Goal: Submit feedback/report problem

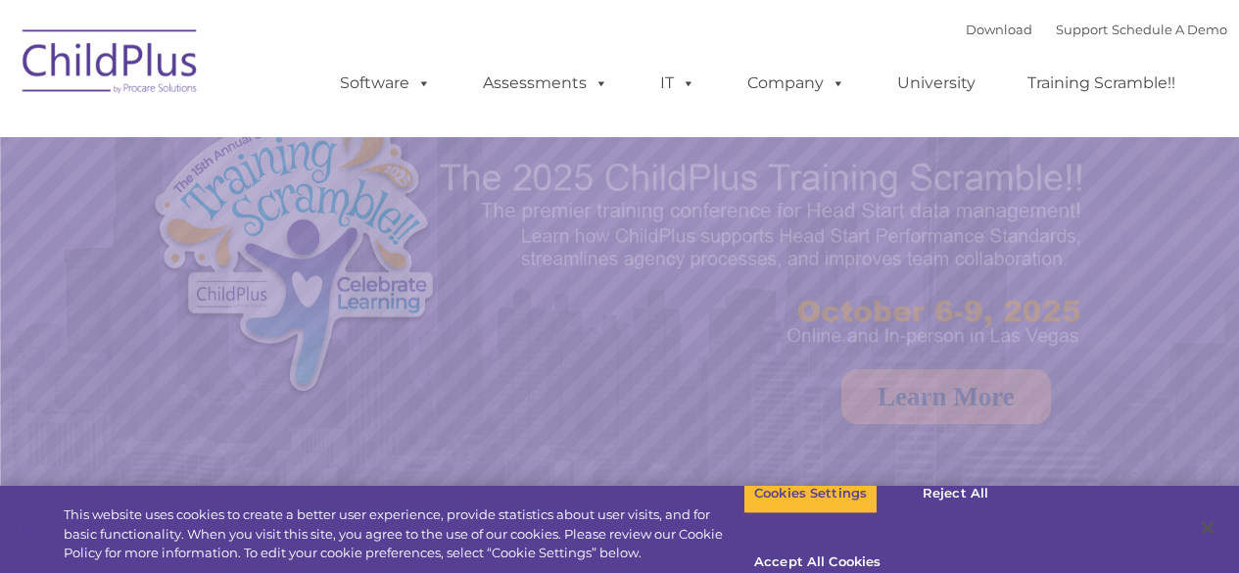
select select "MEDIUM"
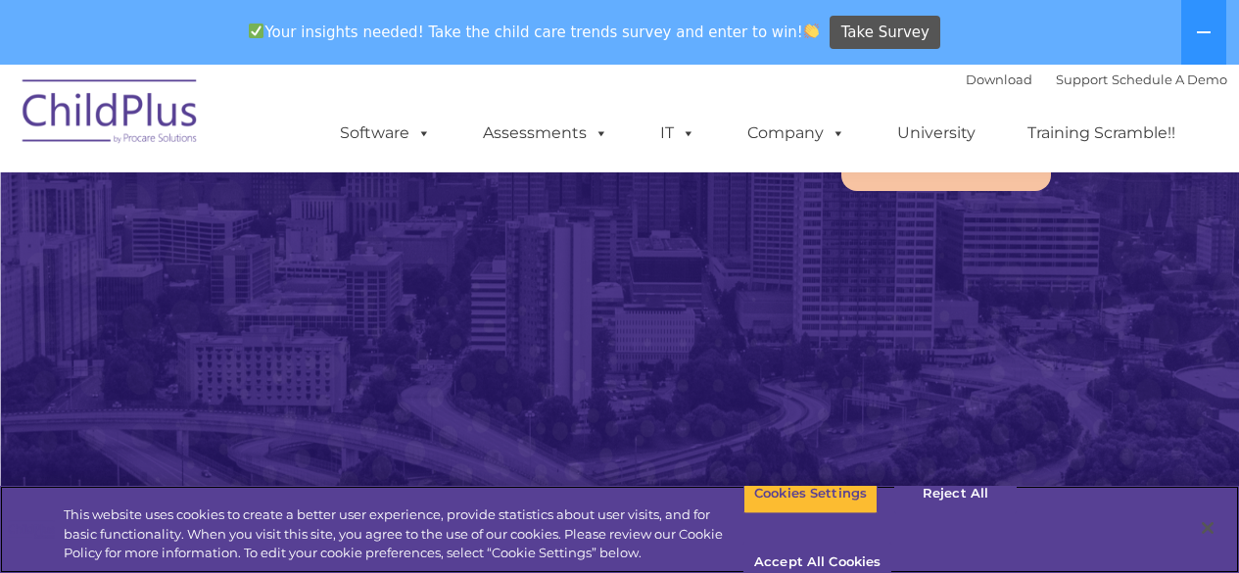
scroll to position [195, 0]
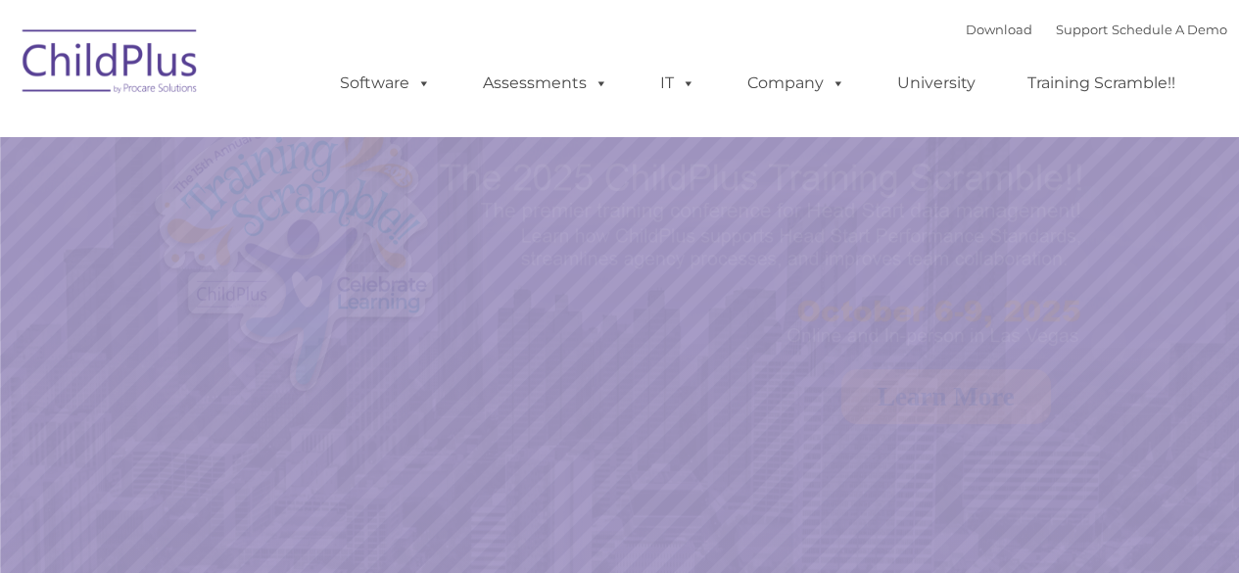
select select "MEDIUM"
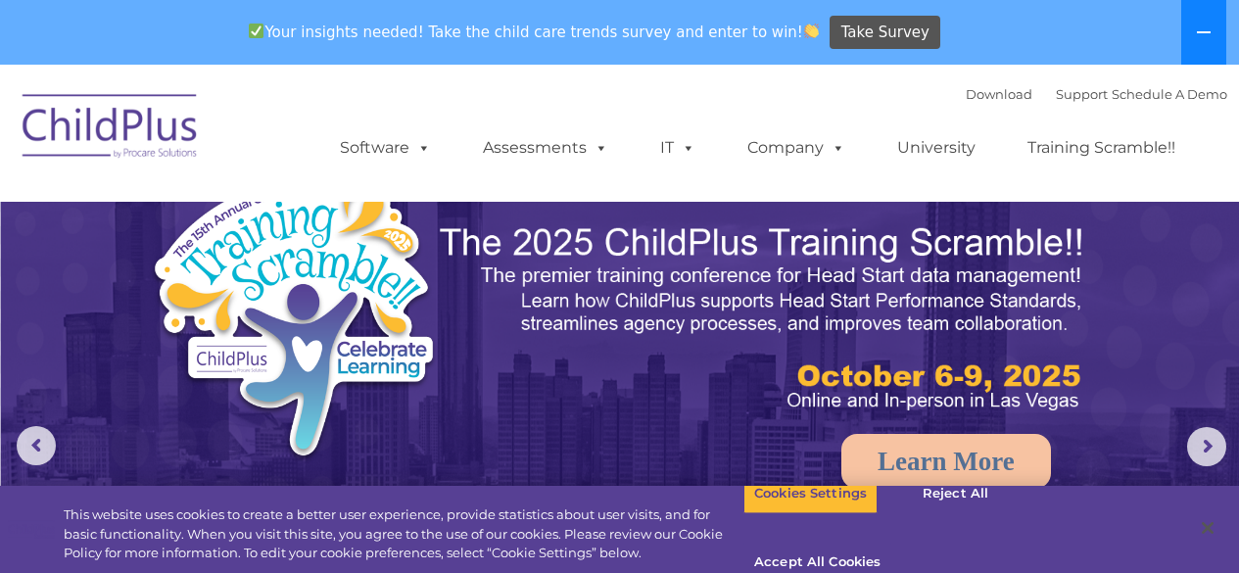
click at [1193, 36] on button at bounding box center [1203, 32] width 45 height 65
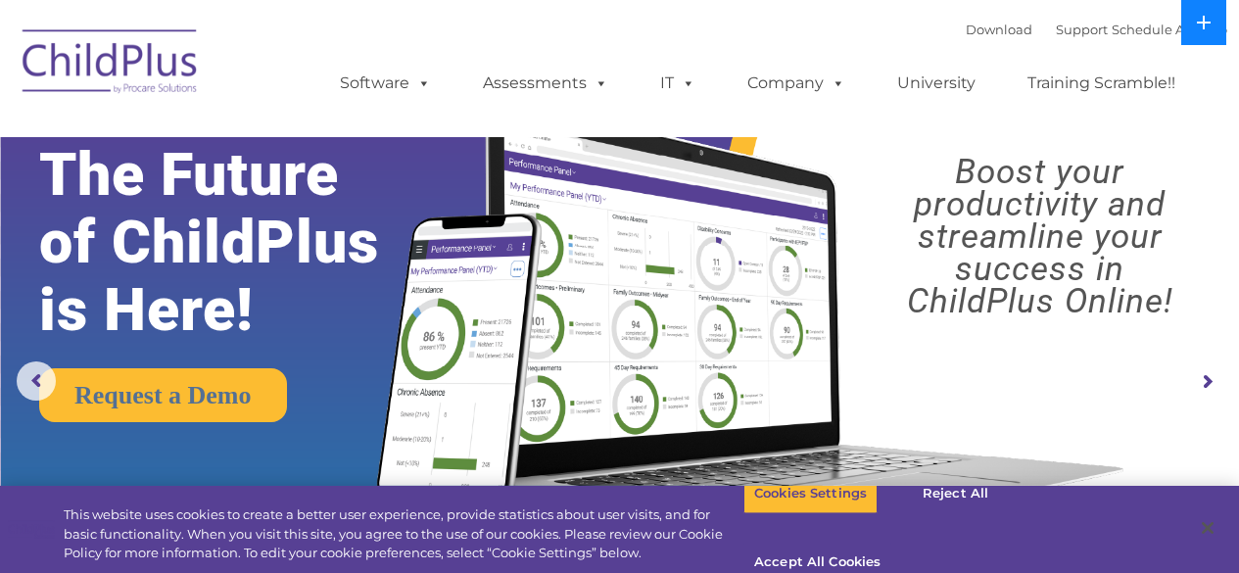
click at [1190, 27] on button at bounding box center [1203, 22] width 45 height 45
